Goal: Information Seeking & Learning: Find specific page/section

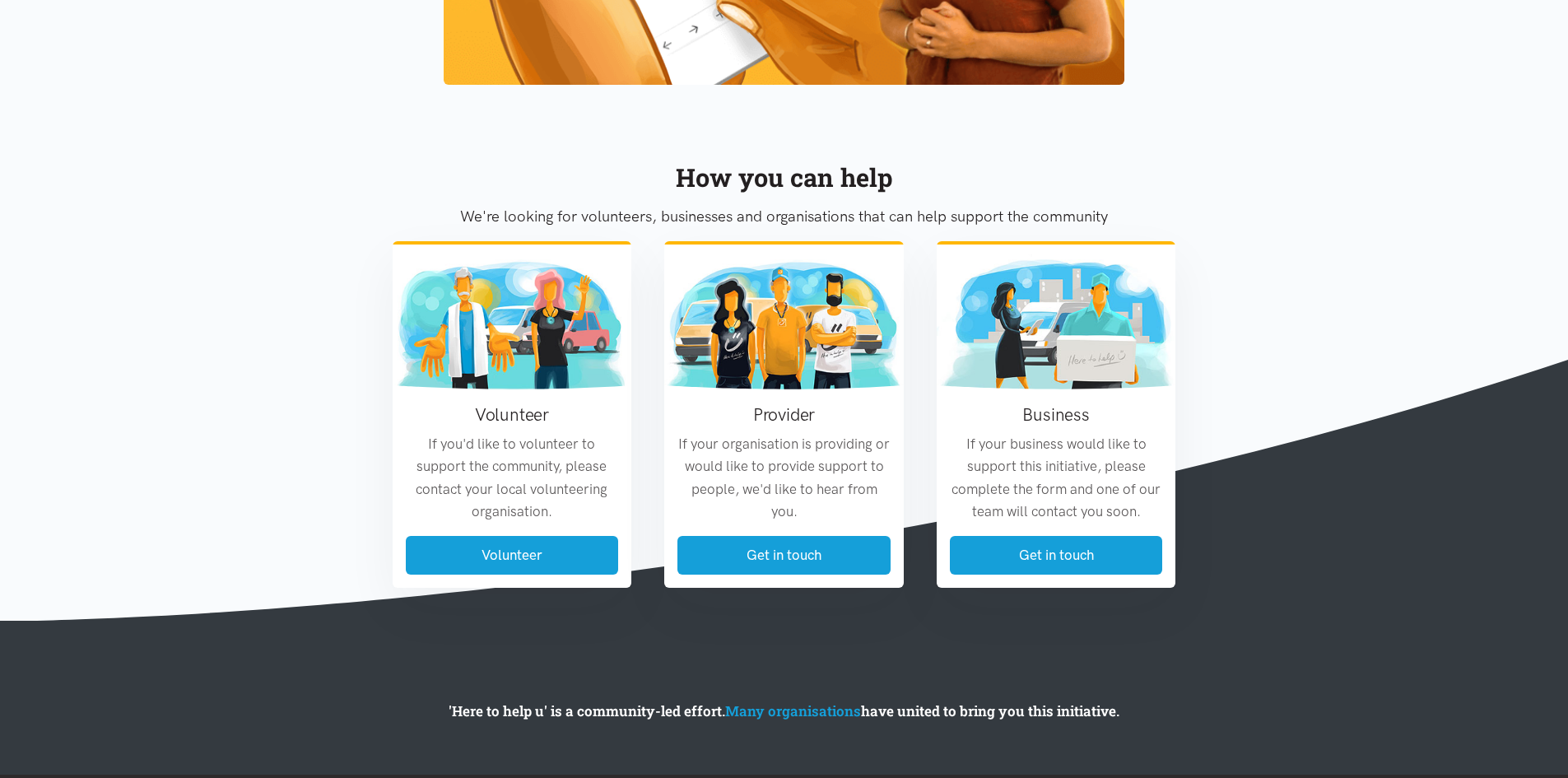
scroll to position [1870, 0]
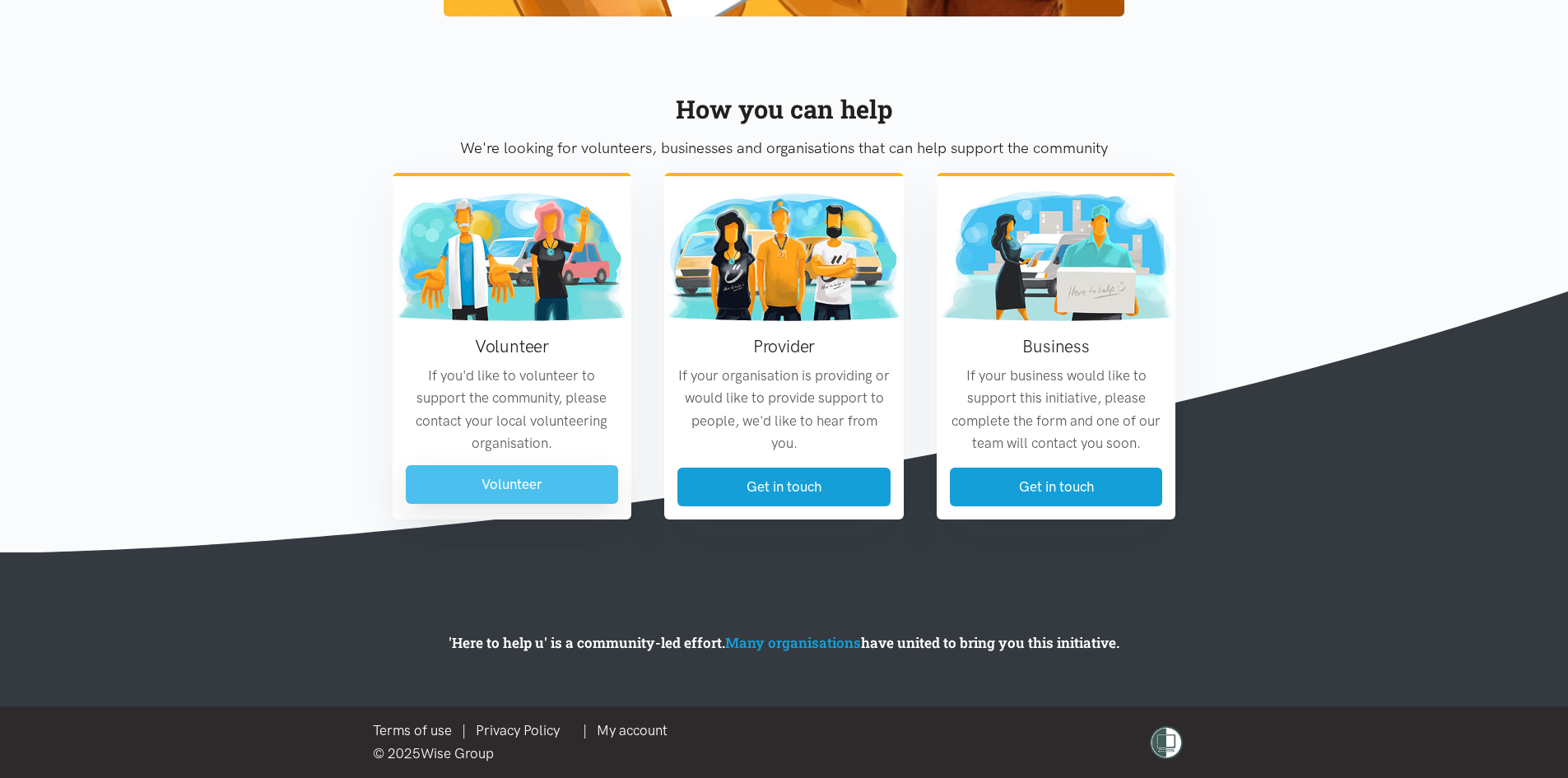
click at [528, 468] on link "Volunteer" at bounding box center [512, 485] width 213 height 39
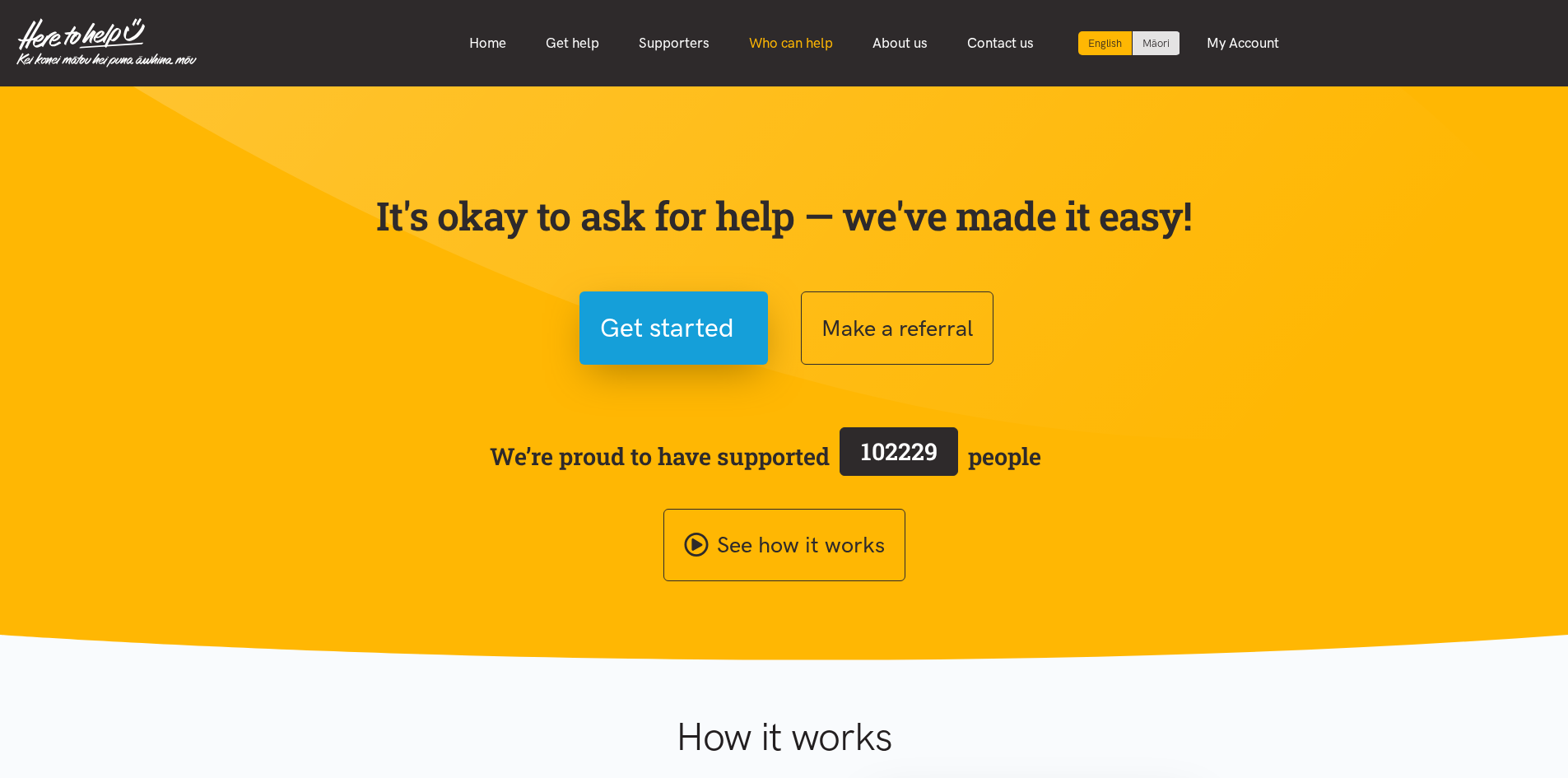
click at [780, 39] on link "Who can help" at bounding box center [791, 43] width 124 height 35
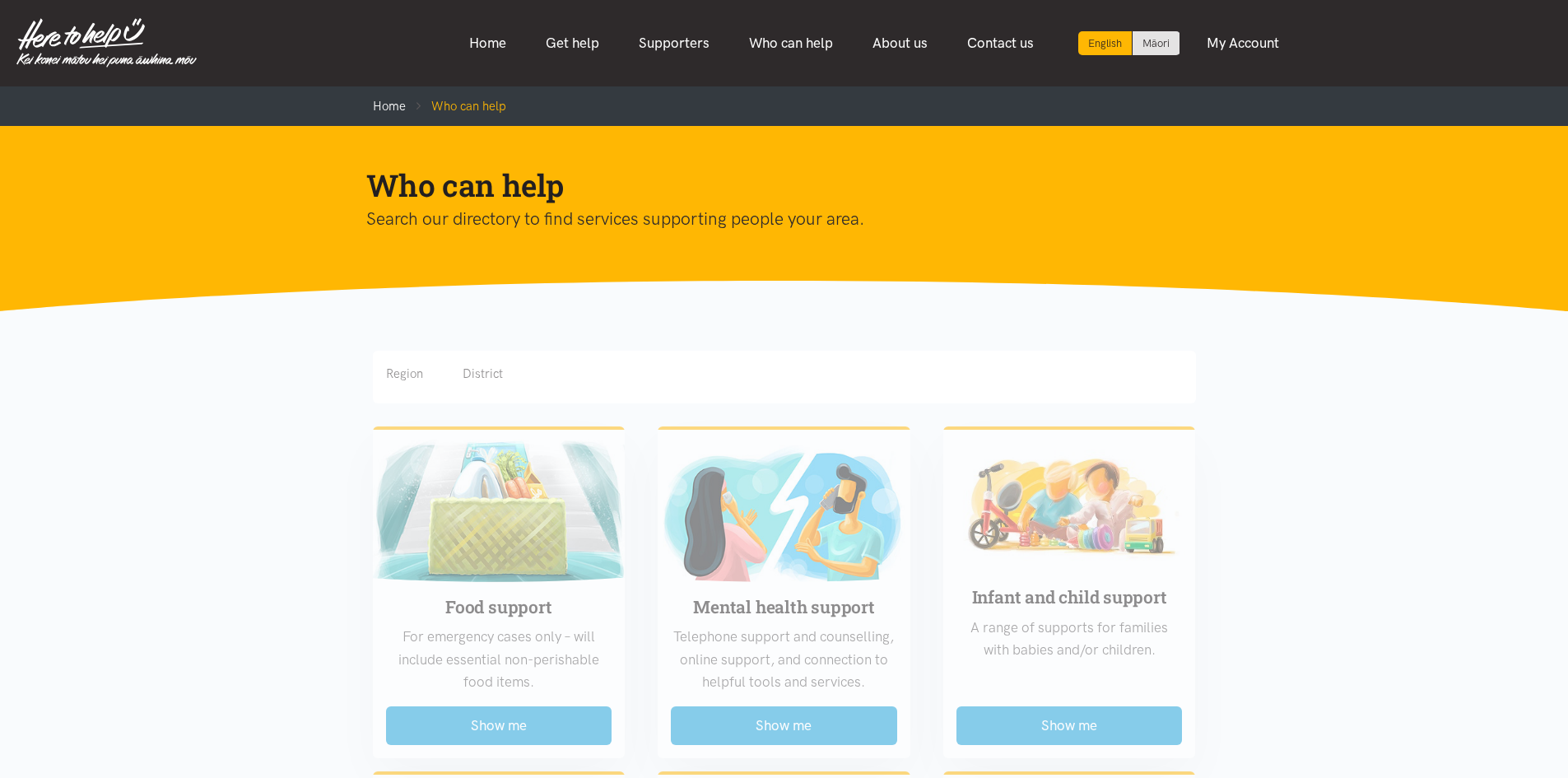
click at [426, 380] on div "Region District" at bounding box center [784, 373] width 796 height 19
click at [1138, 401] on div "Region District" at bounding box center [784, 376] width 823 height 53
click at [518, 384] on div "Region District" at bounding box center [784, 376] width 823 height 53
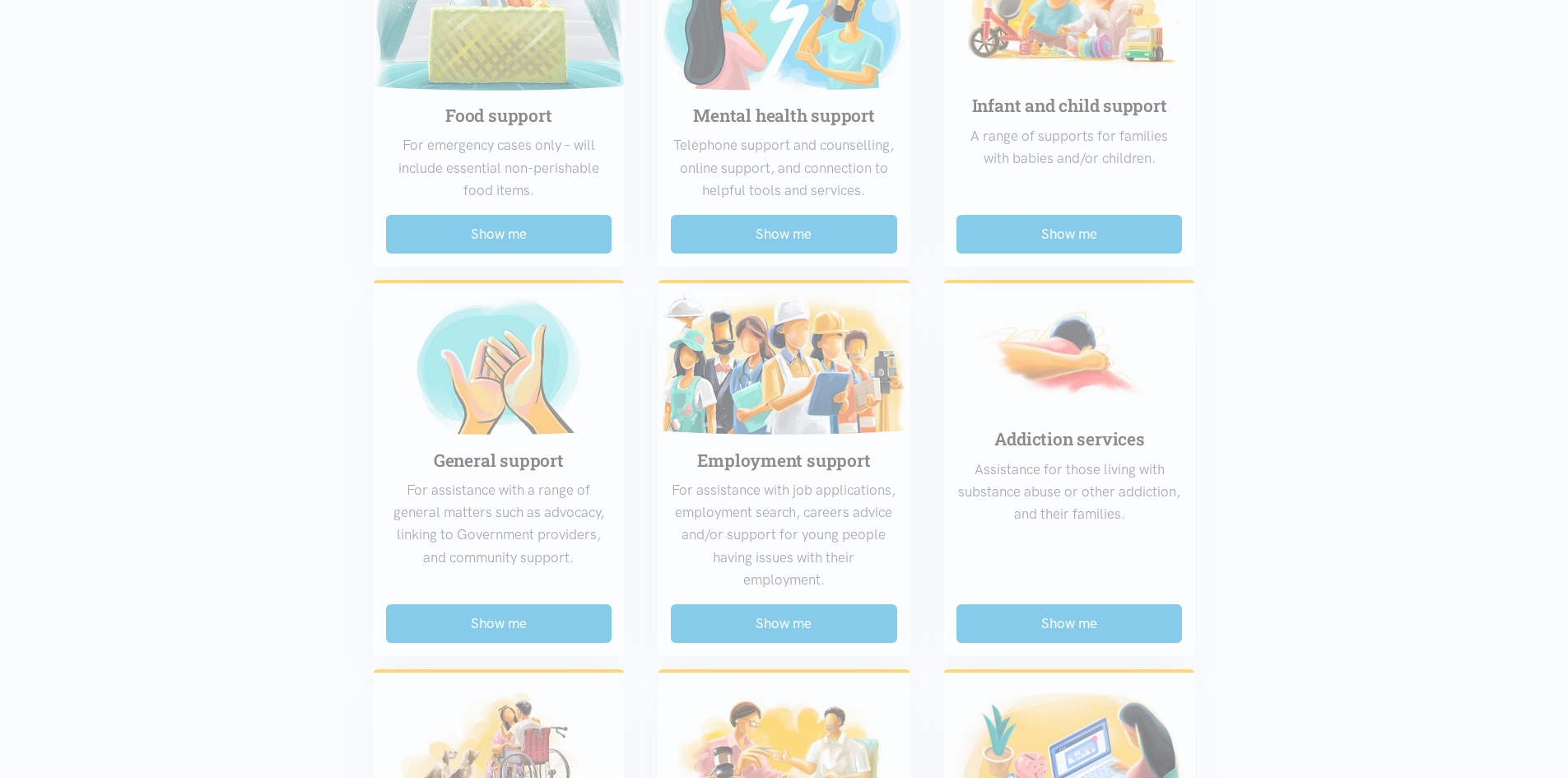
scroll to position [411, 0]
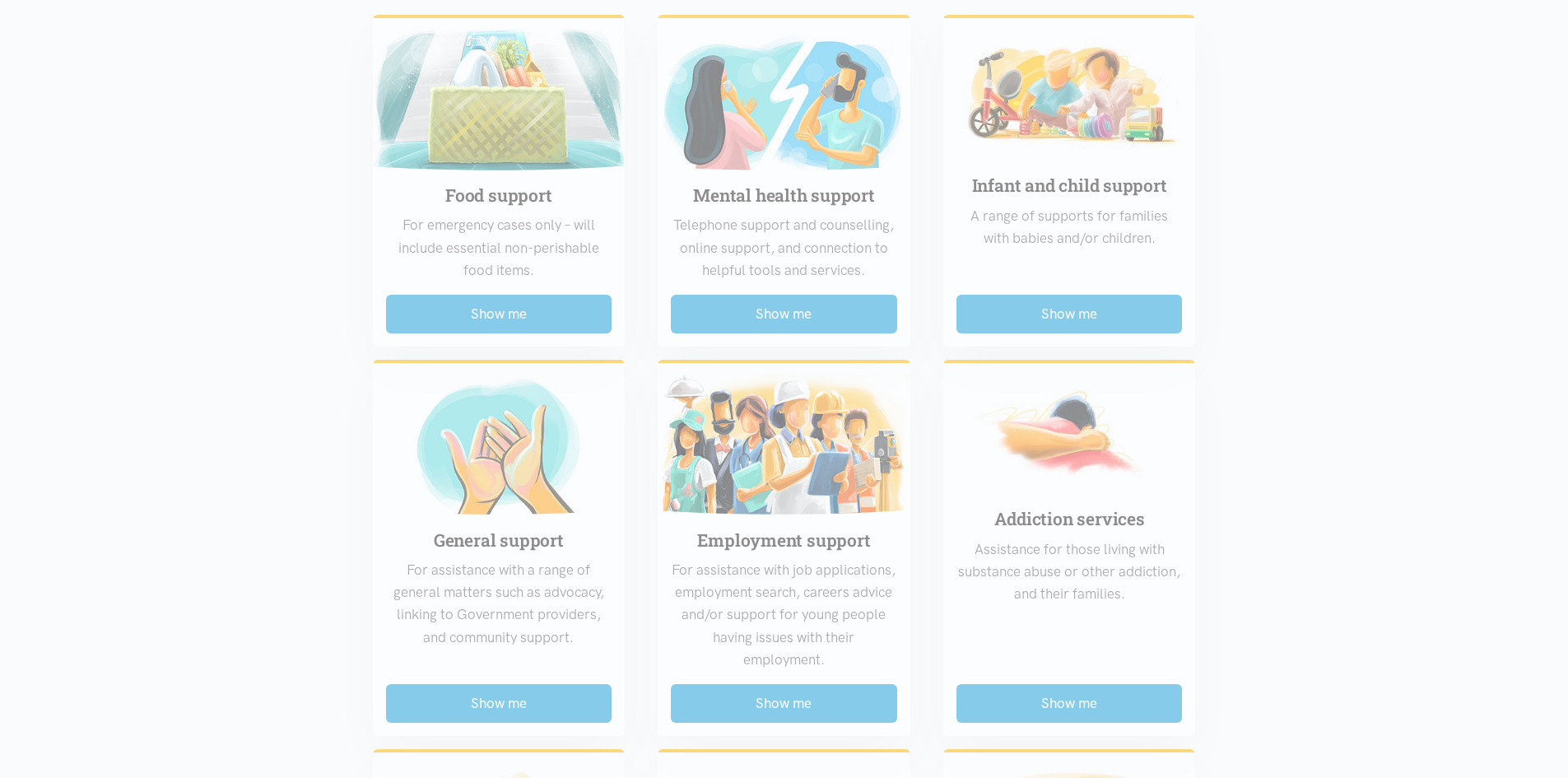
click at [1115, 315] on div "Food support For emergency cases only – will include essential non-perishable f…" at bounding box center [784, 714] width 856 height 1425
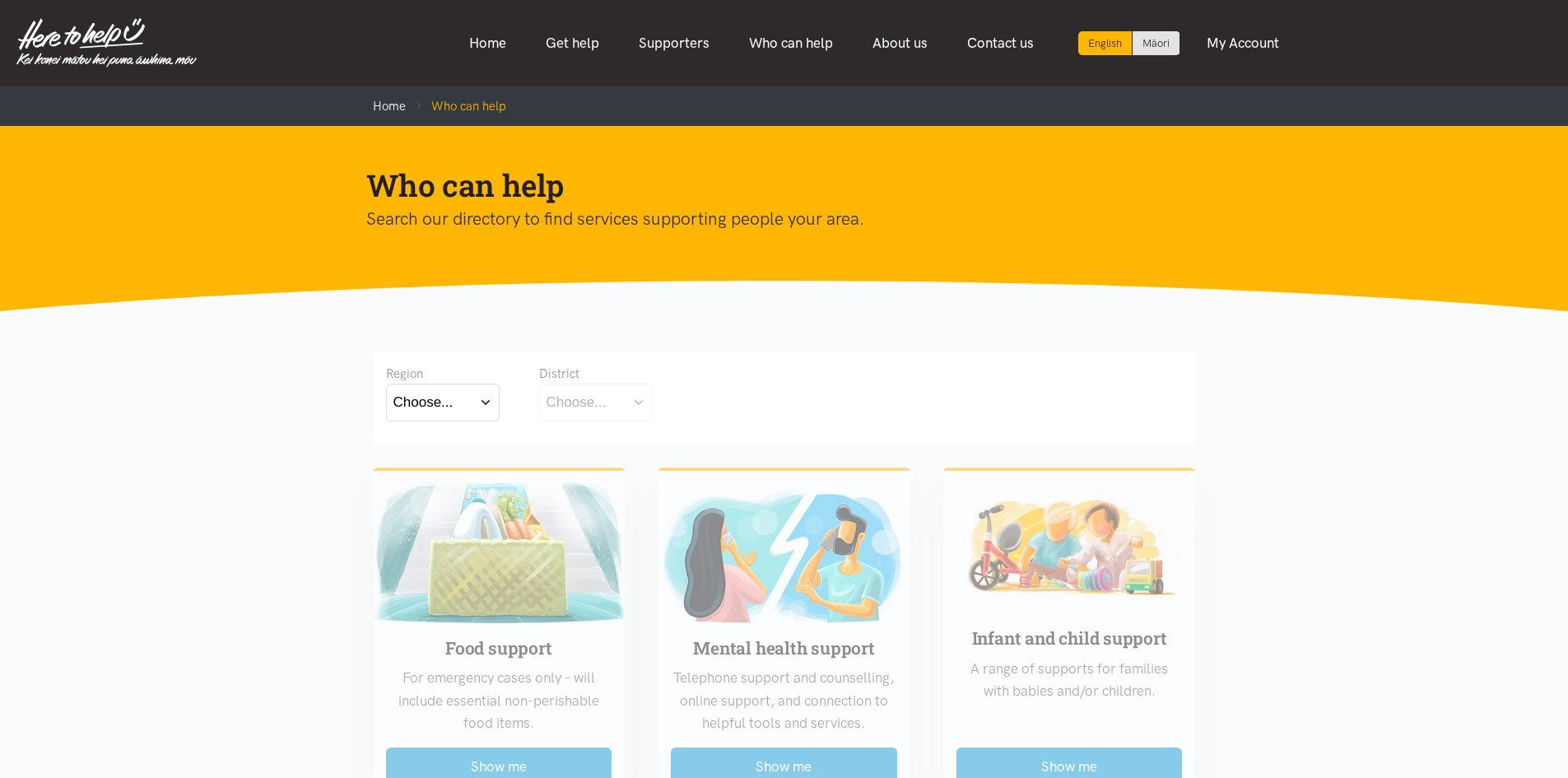
click at [491, 412] on button "Choose..." at bounding box center [442, 402] width 113 height 37
click at [410, 470] on label "Waikato" at bounding box center [442, 475] width 99 height 20
click at [0, 0] on input "Waikato" at bounding box center [0, 0] width 0 height 0
click at [661, 411] on button "Choose..." at bounding box center [621, 402] width 165 height 37
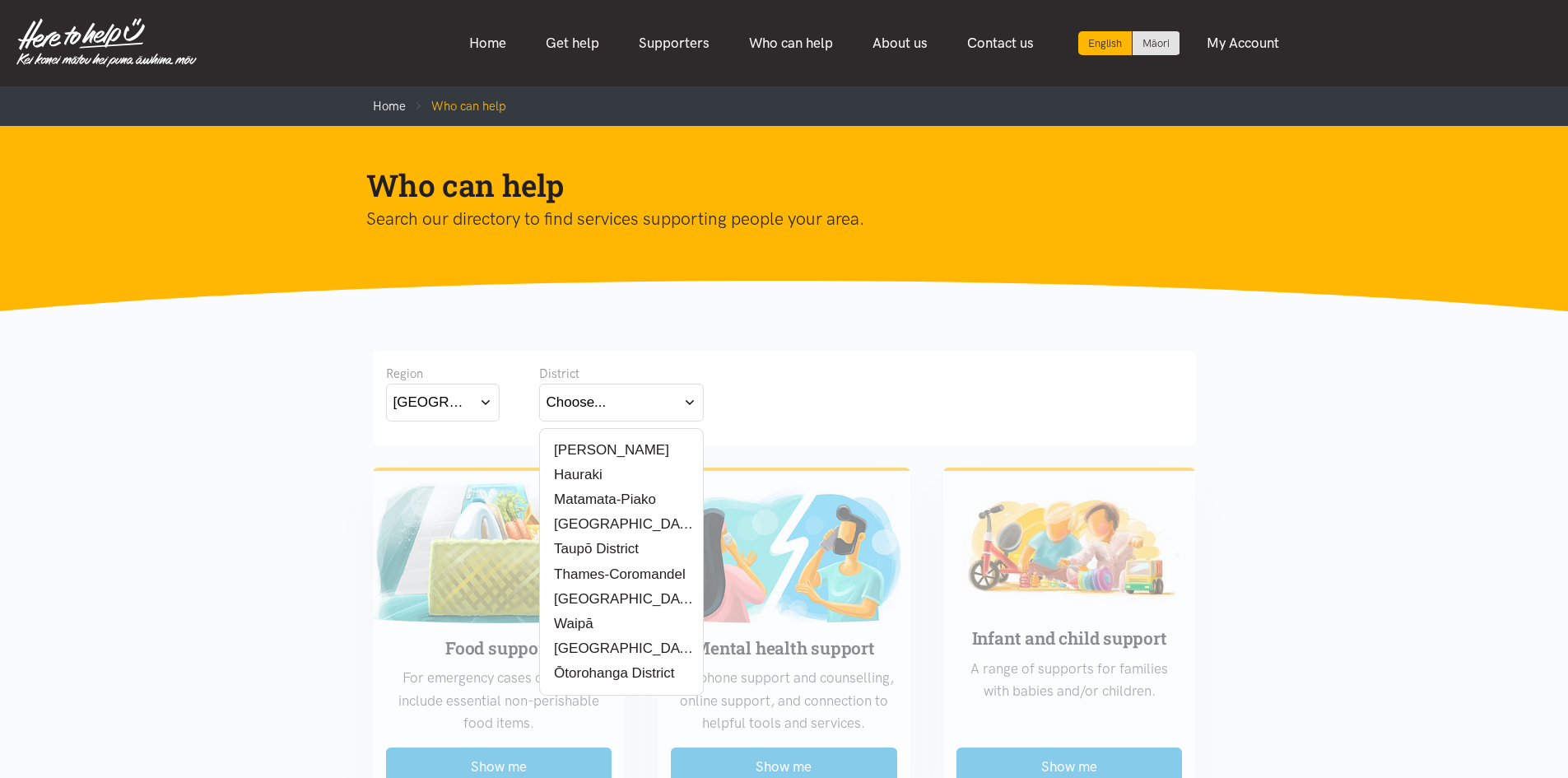
click at [661, 411] on button "Choose..." at bounding box center [621, 402] width 165 height 37
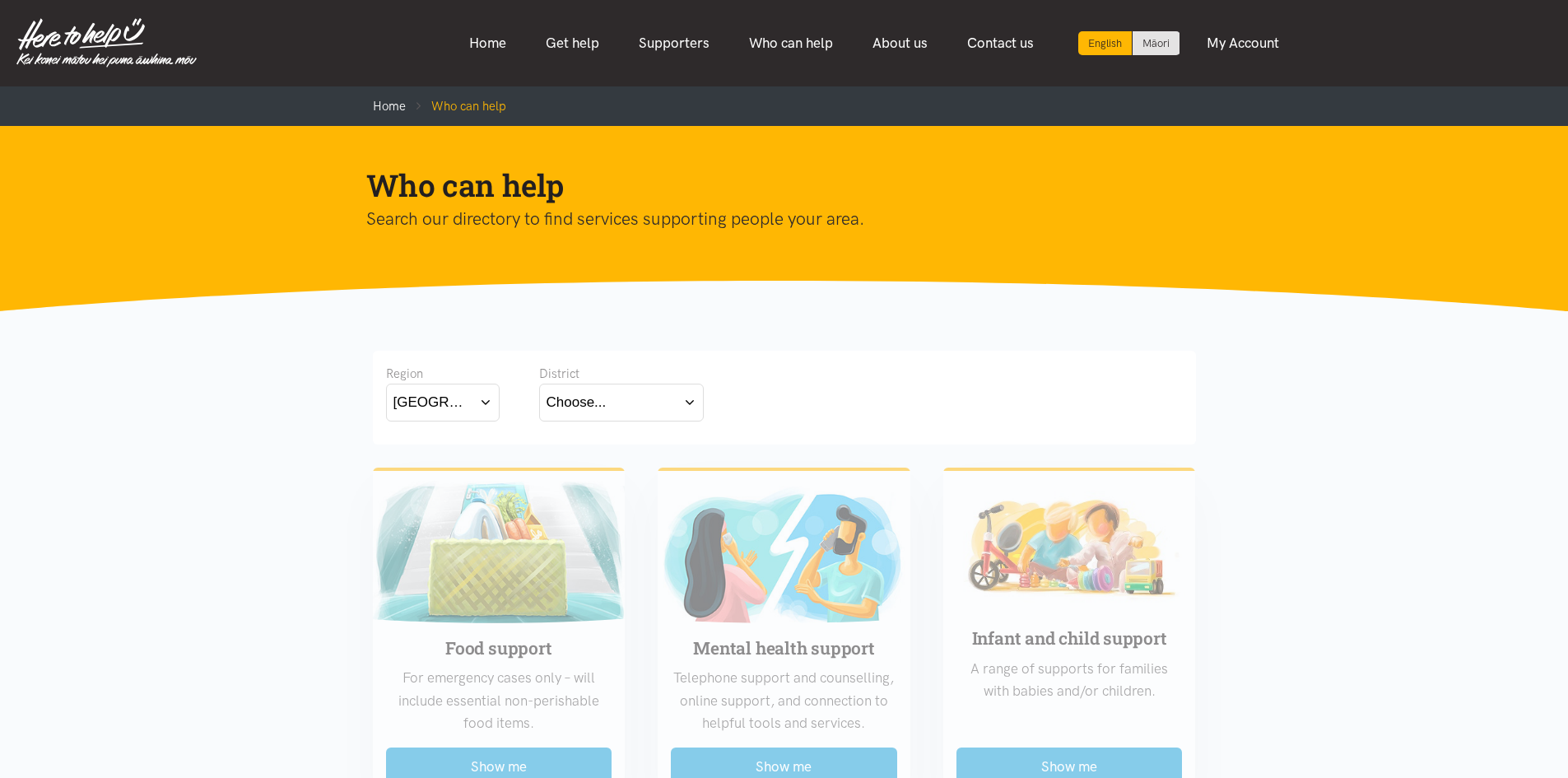
click at [466, 406] on button "Waikato" at bounding box center [442, 402] width 113 height 37
click at [460, 446] on label "Bay of Plenty" at bounding box center [439, 450] width 90 height 20
click at [0, 0] on input "Bay of Plenty" at bounding box center [0, 0] width 0 height 0
click at [1140, 184] on h1 "Who can help" at bounding box center [771, 184] width 810 height 40
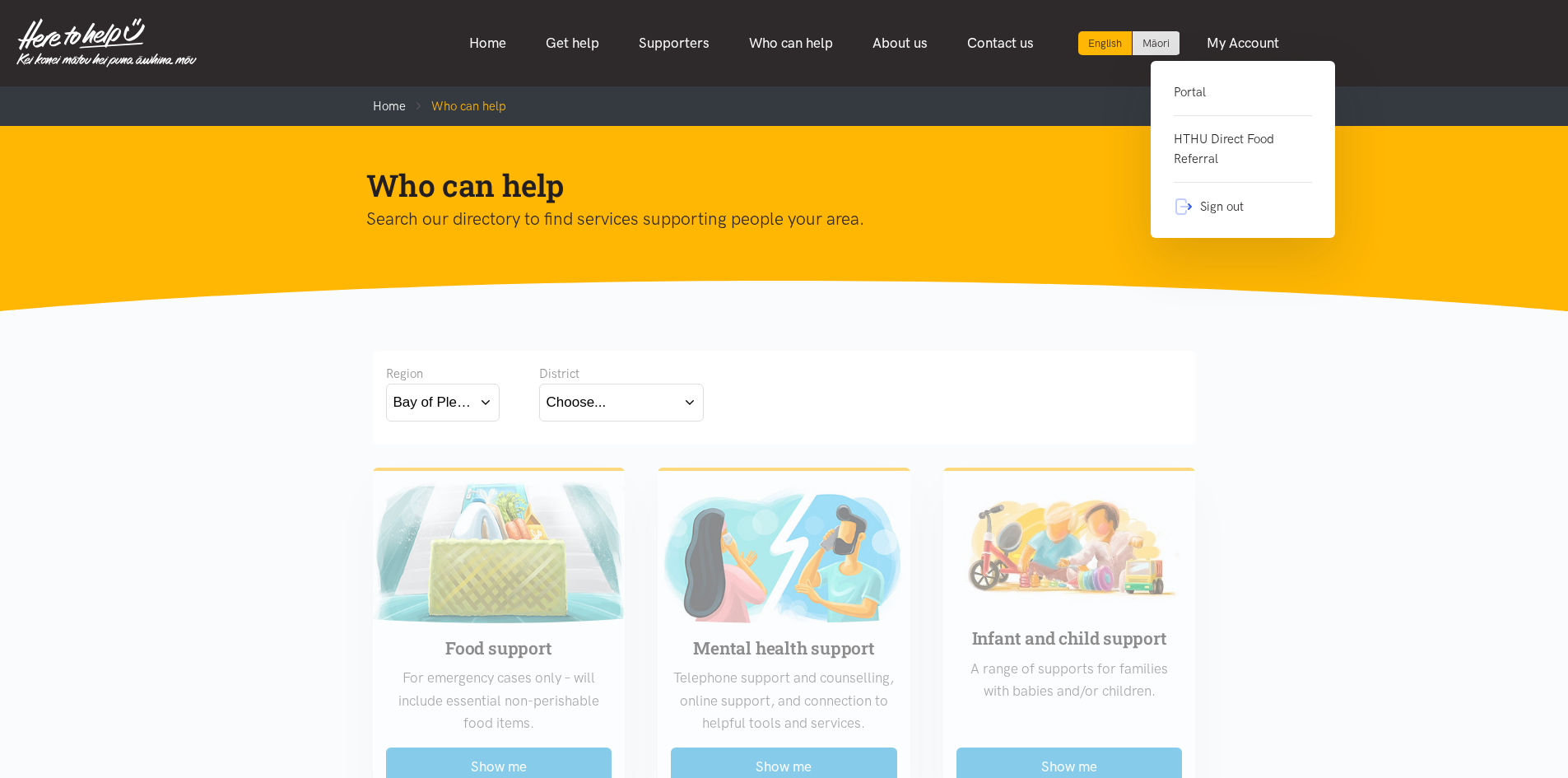
click at [1190, 85] on link "Portal" at bounding box center [1243, 99] width 138 height 34
